Goal: Information Seeking & Learning: Learn about a topic

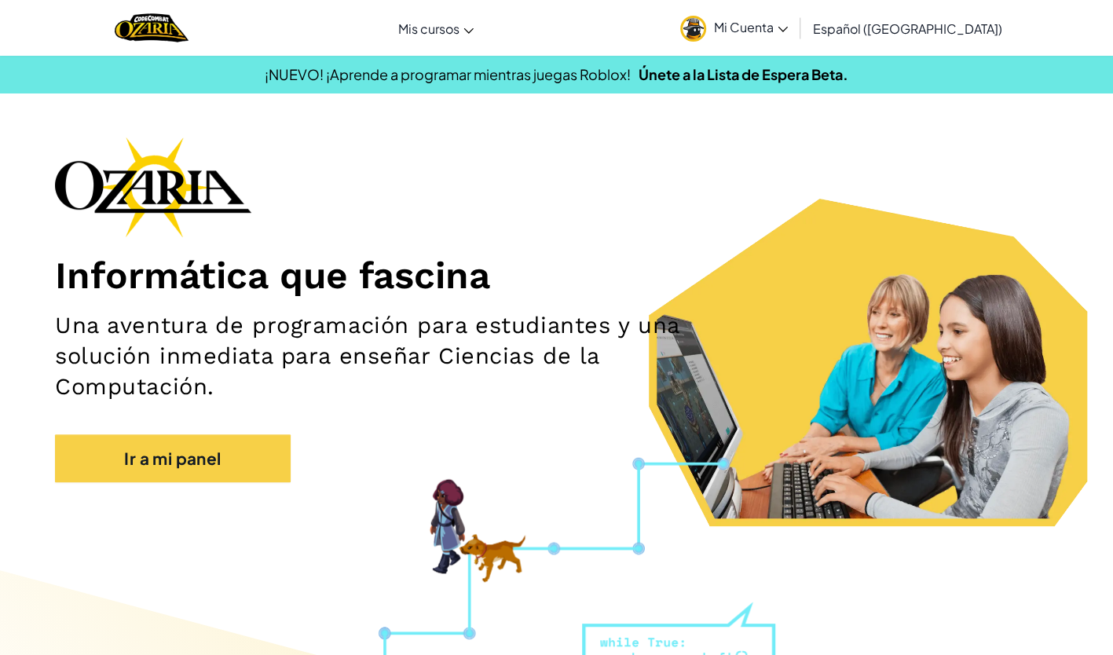
click at [177, 209] on img at bounding box center [153, 187] width 196 height 101
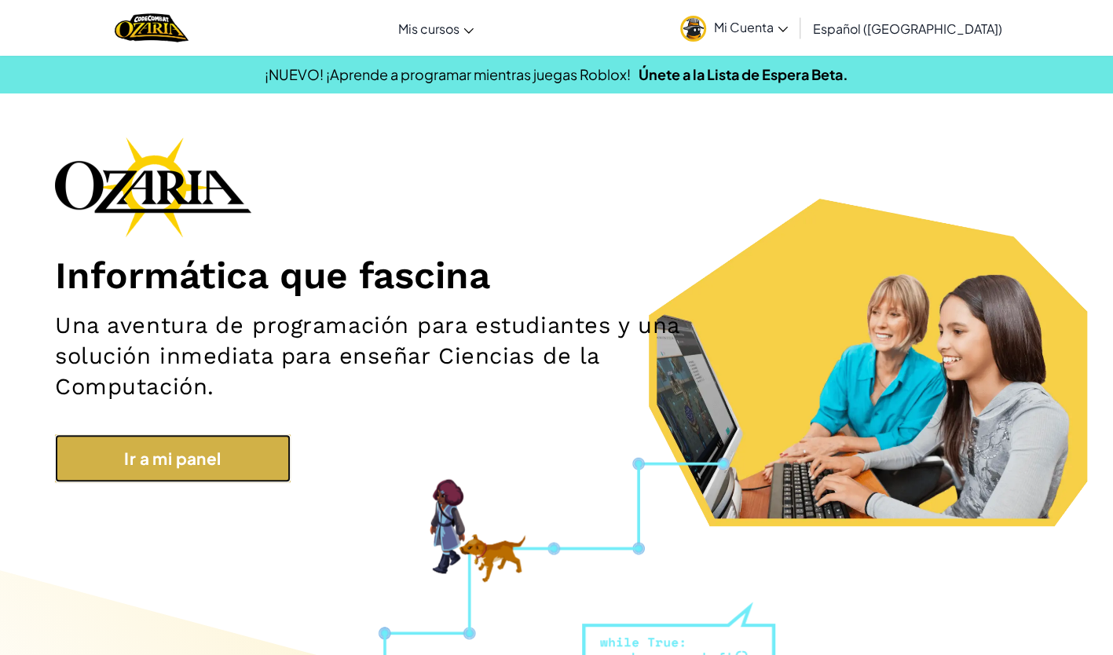
click at [157, 446] on link "Ir a mi panel" at bounding box center [173, 458] width 236 height 48
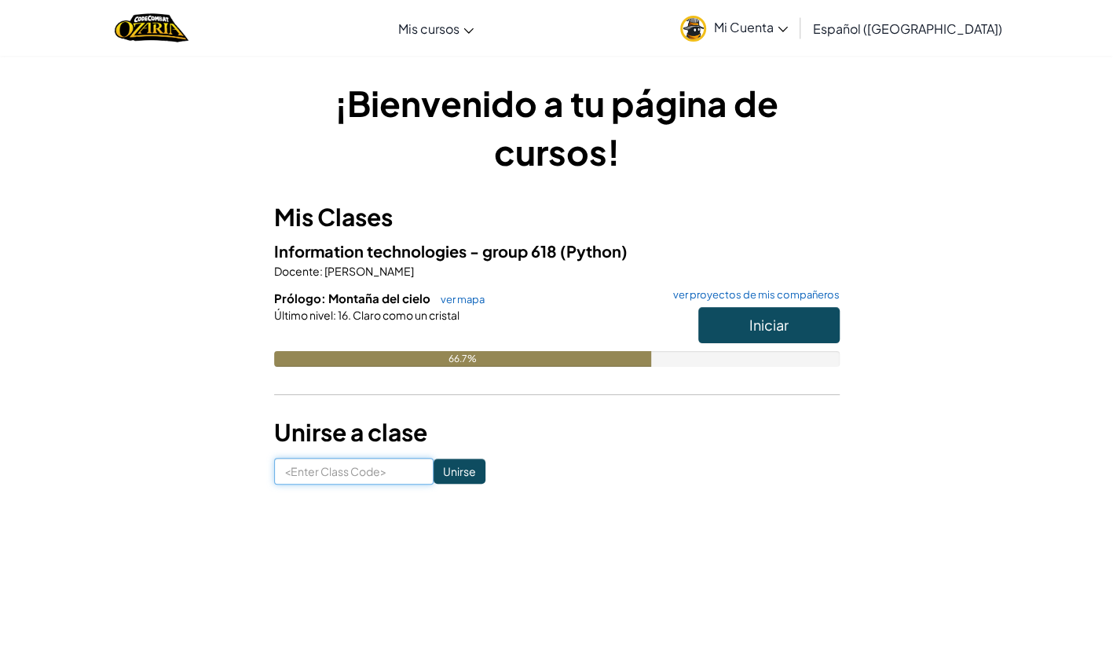
click at [379, 463] on input at bounding box center [353, 471] width 159 height 27
type input "PlanePinkTurn"
click at [433, 481] on input "Unirse" at bounding box center [459, 471] width 52 height 25
click at [803, 331] on button "Iniciar" at bounding box center [768, 325] width 141 height 36
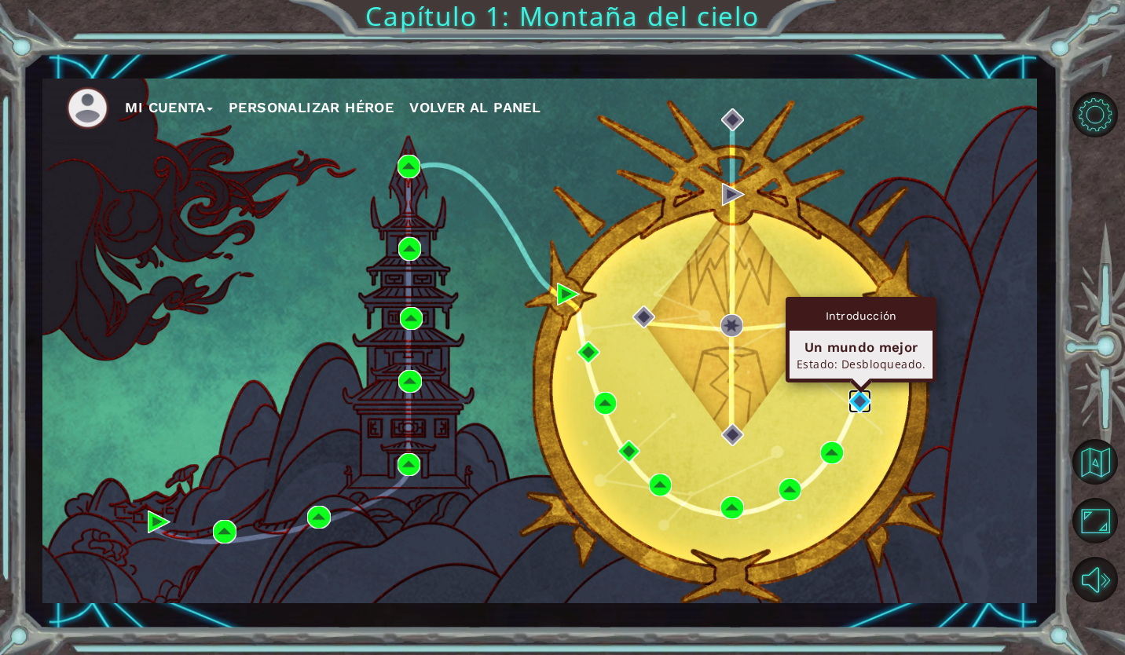
click at [861, 404] on img at bounding box center [859, 401] width 23 height 23
click at [862, 404] on img at bounding box center [859, 401] width 23 height 23
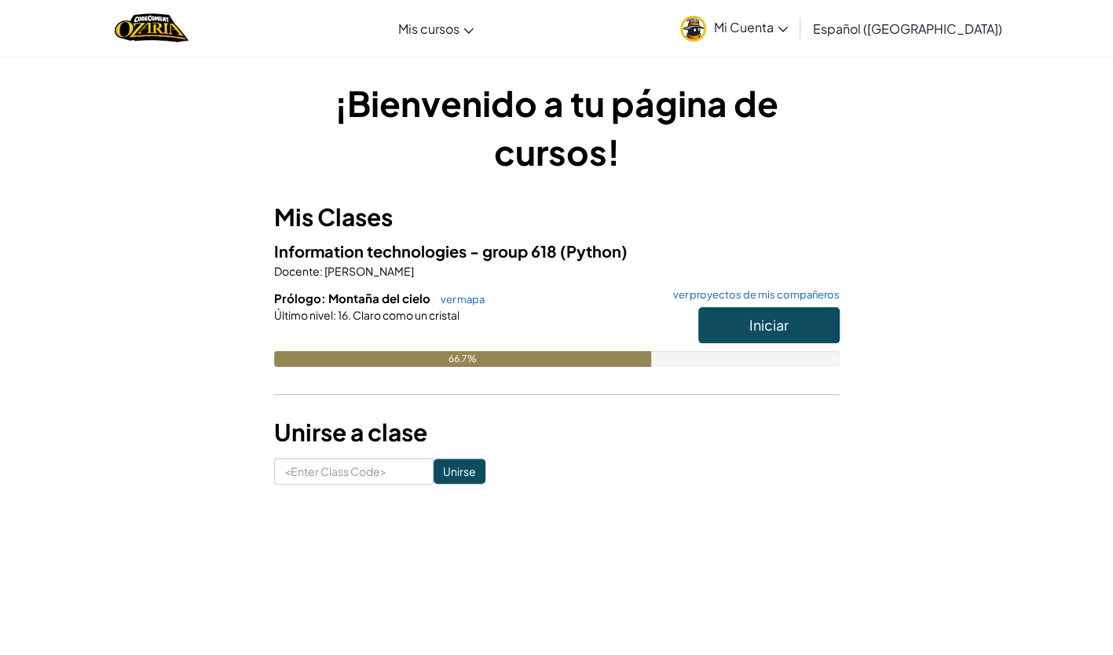
click at [788, 27] on icon at bounding box center [782, 29] width 10 height 5
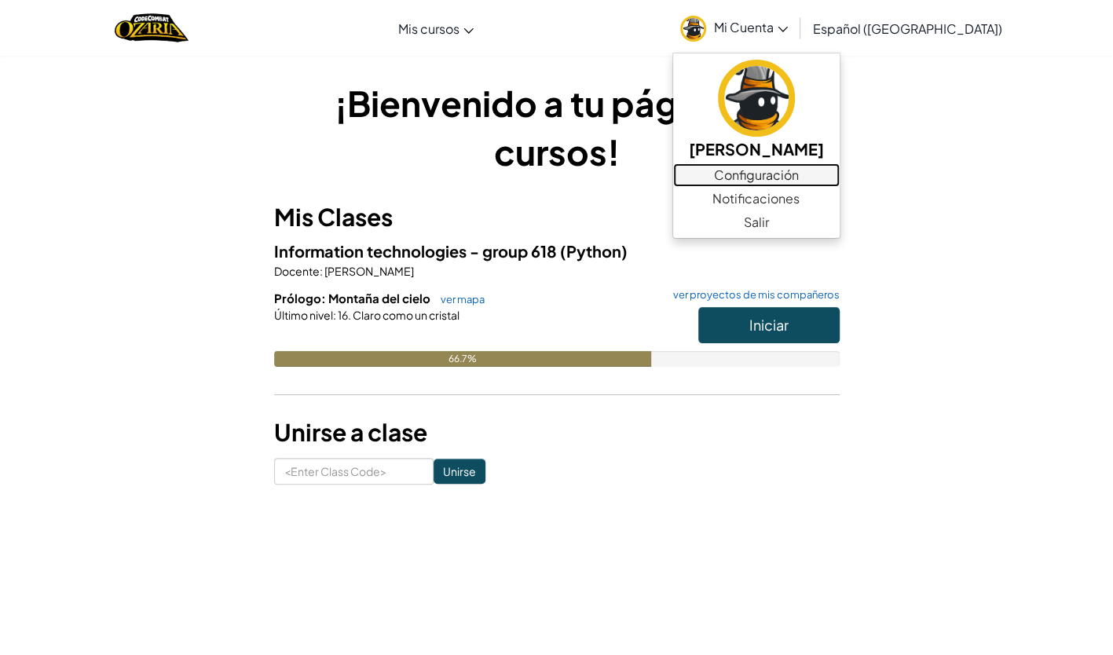
click at [777, 177] on link "Configuración" at bounding box center [756, 175] width 166 height 24
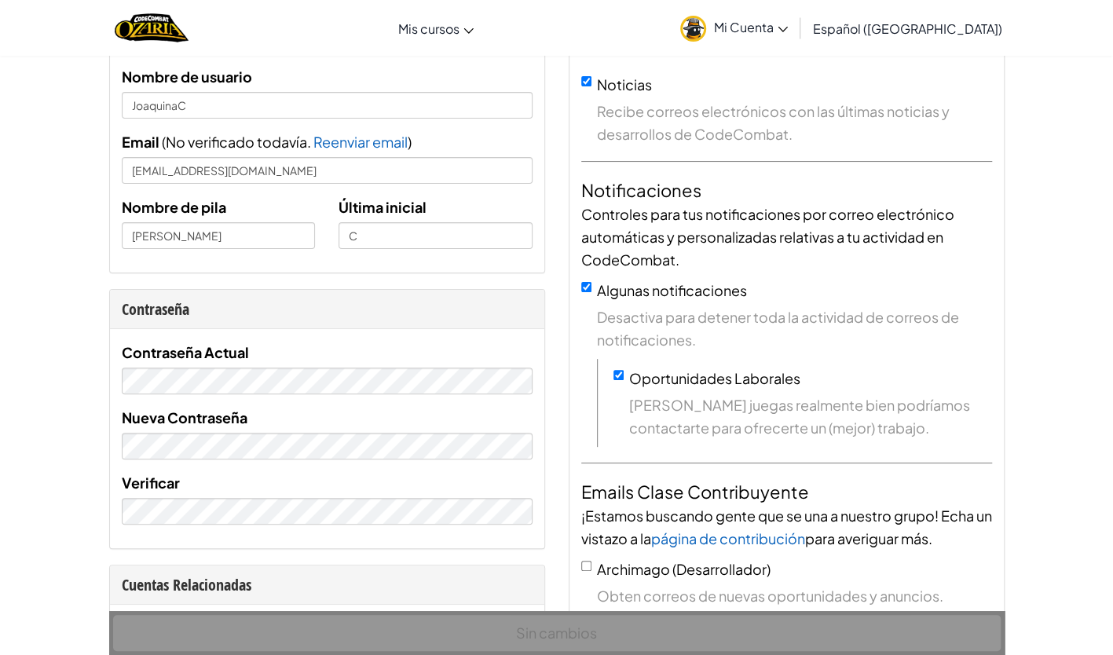
scroll to position [108, 0]
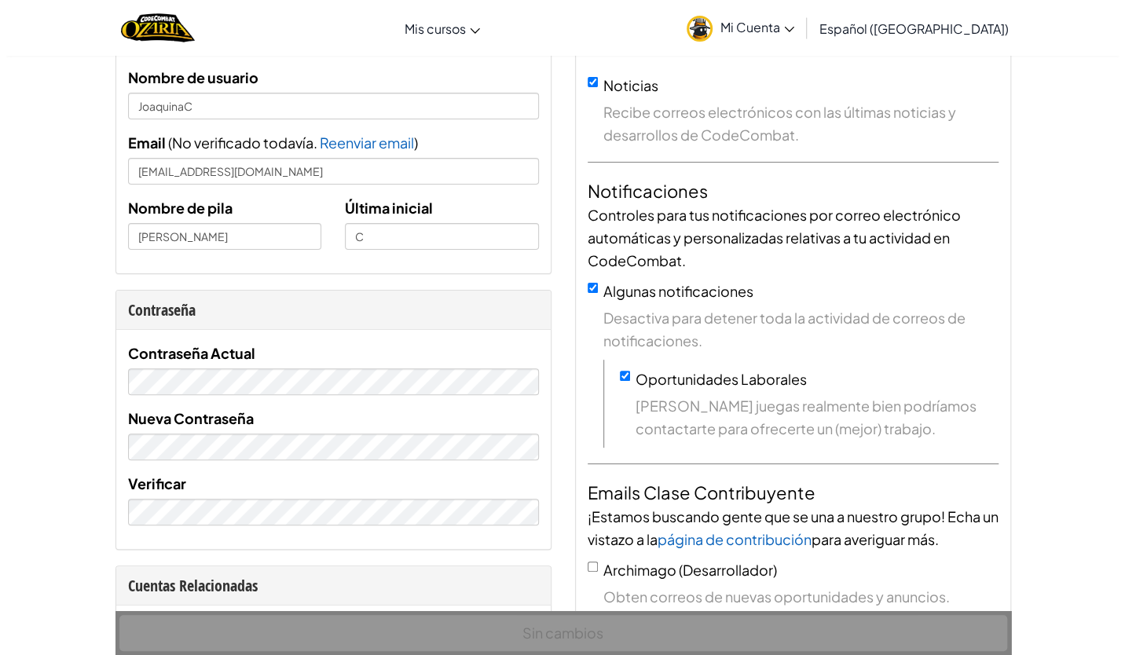
scroll to position [0, 0]
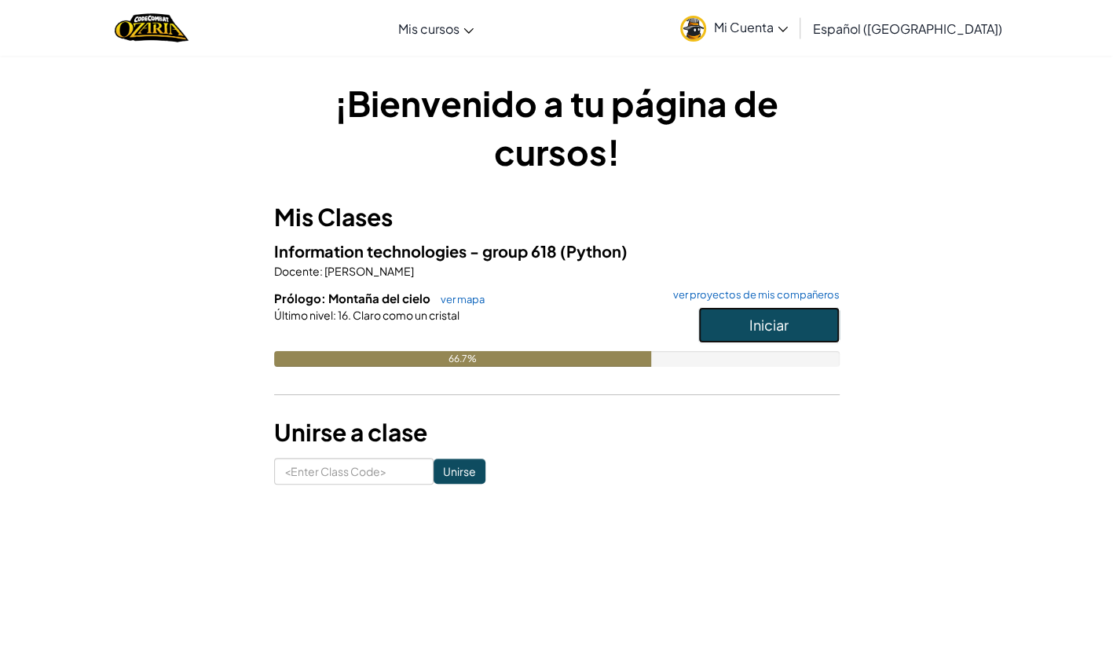
click at [711, 333] on button "Iniciar" at bounding box center [768, 325] width 141 height 36
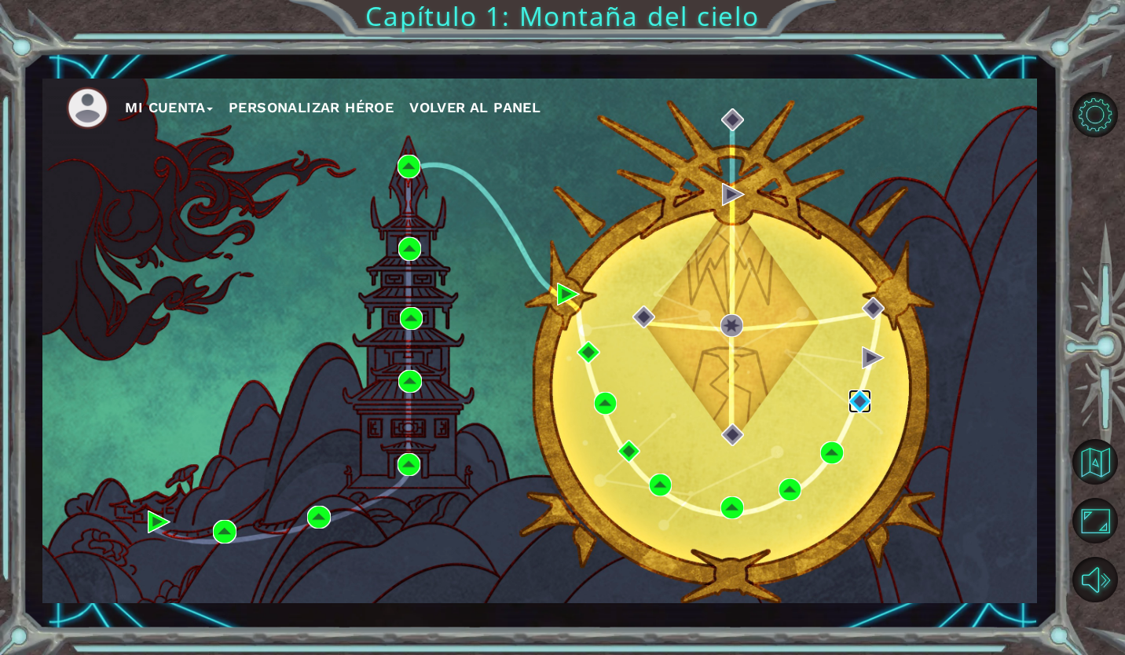
click at [864, 397] on img at bounding box center [859, 401] width 23 height 23
